Goal: Navigation & Orientation: Find specific page/section

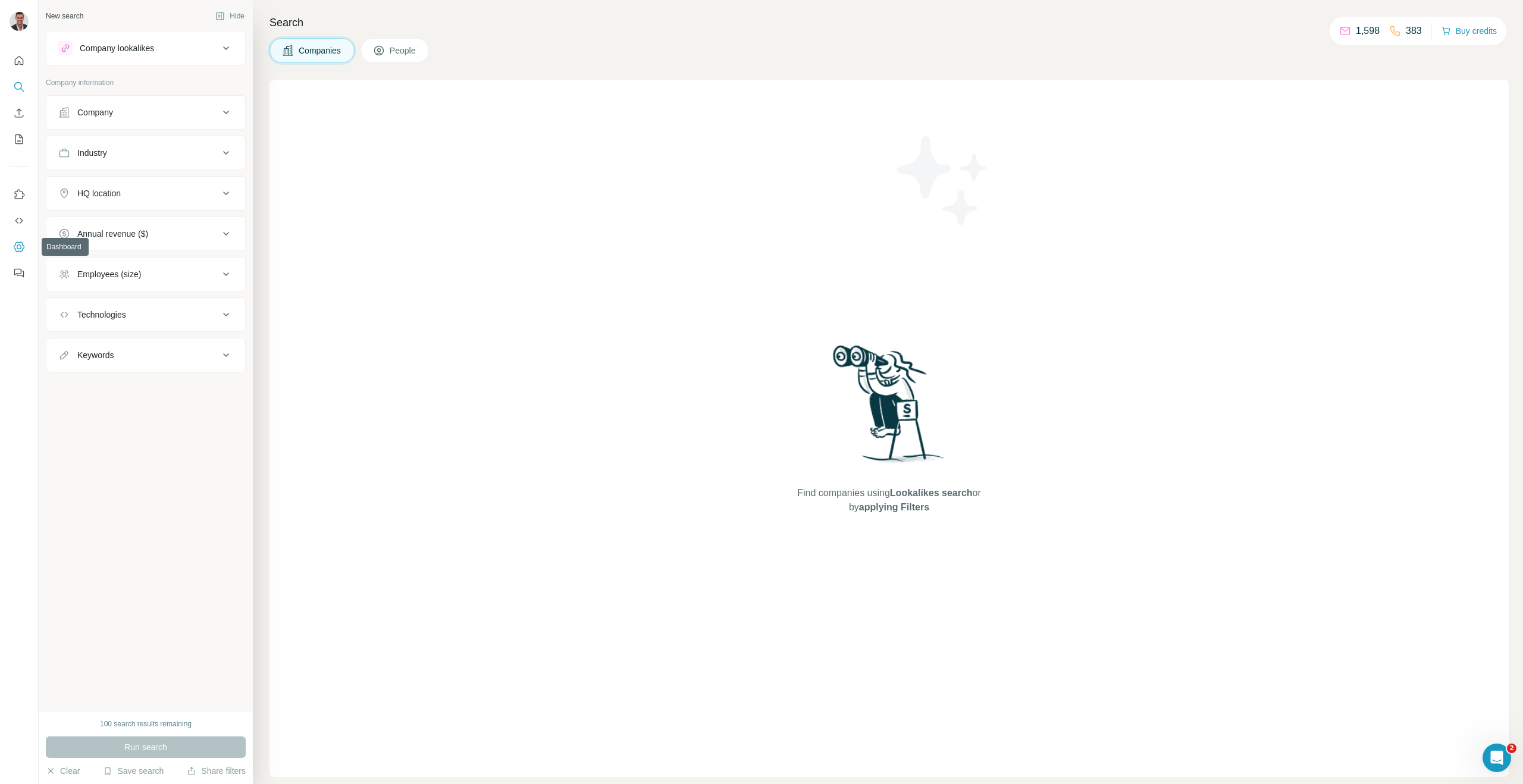
click at [18, 248] on icon "Dashboard" at bounding box center [19, 247] width 12 height 12
click at [21, 247] on icon "Dashboard" at bounding box center [18, 246] width 4 height 4
